Goal: Task Accomplishment & Management: Use online tool/utility

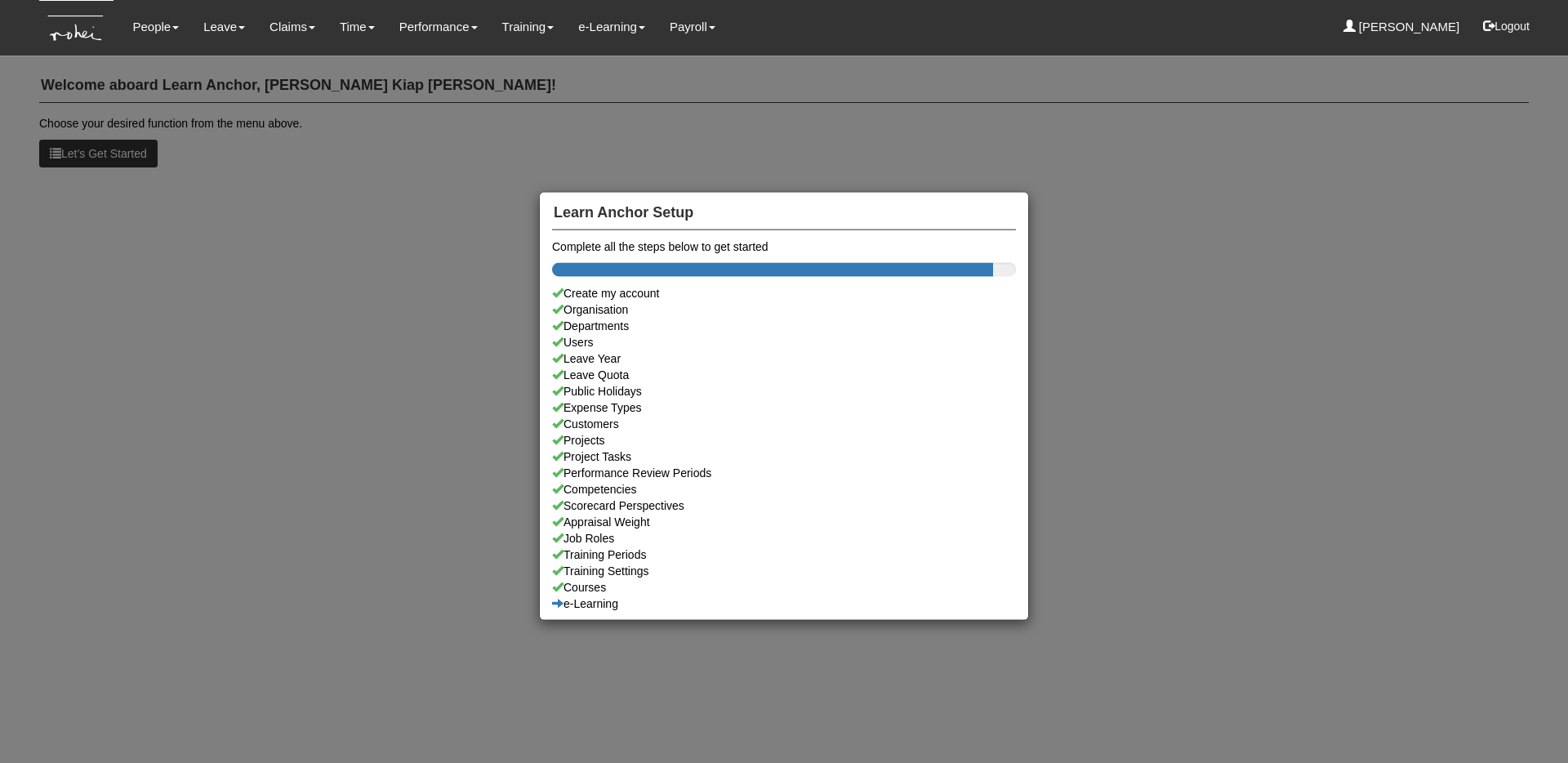
click at [502, 70] on div "Learn Anchor Setup Complete all the steps below to get started Create my accoun…" at bounding box center [784, 382] width 1568 height 763
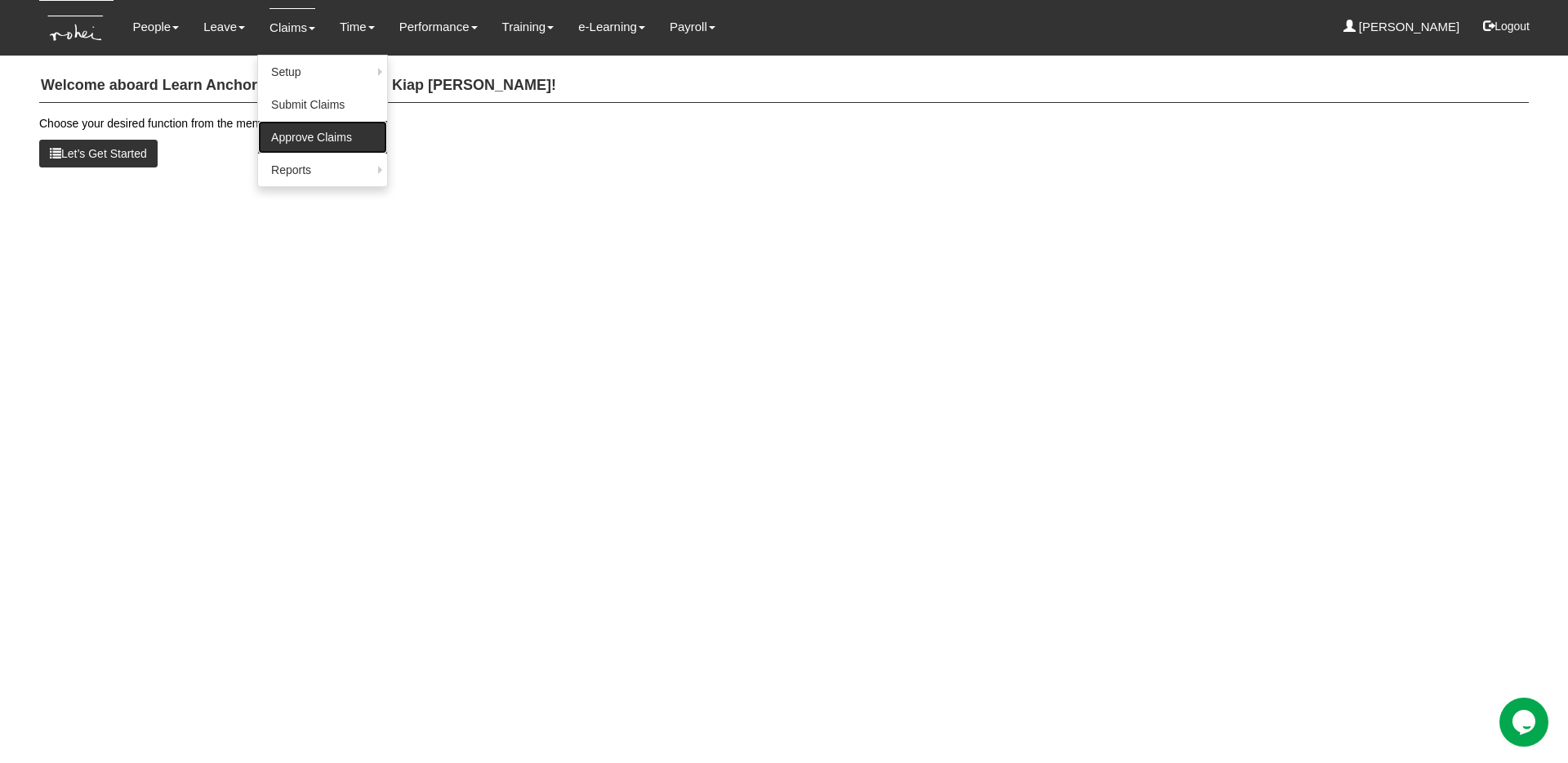
click at [306, 145] on link "Approve Claims" at bounding box center [322, 137] width 129 height 32
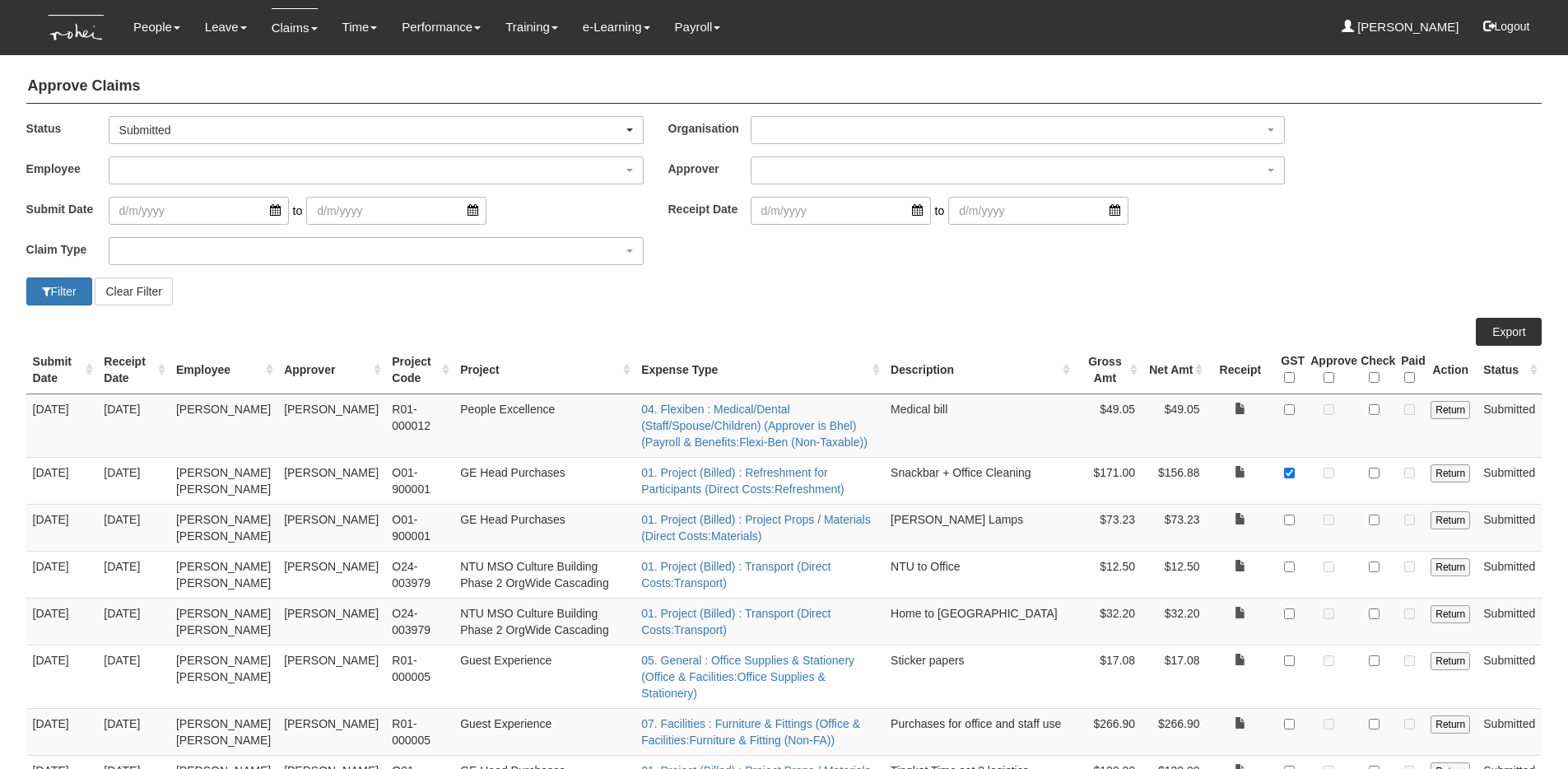
select select "50"
